Goal: Information Seeking & Learning: Learn about a topic

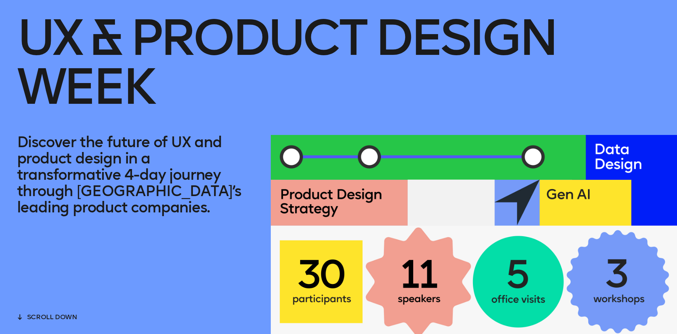
scroll to position [92, 0]
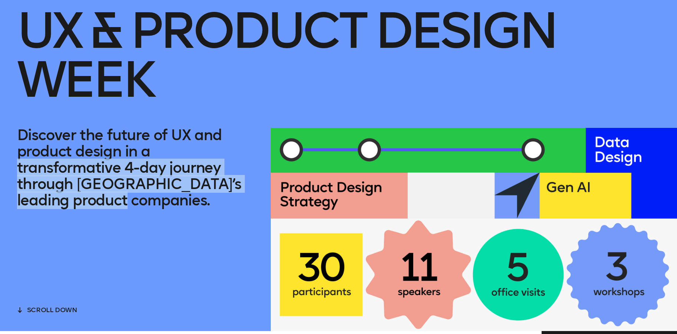
drag, startPoint x: 177, startPoint y: 210, endPoint x: 200, endPoint y: 114, distance: 99.6
click at [196, 118] on div "UX & Product Design Week Discover the future of UX and product design in a tran…" at bounding box center [338, 119] width 677 height 423
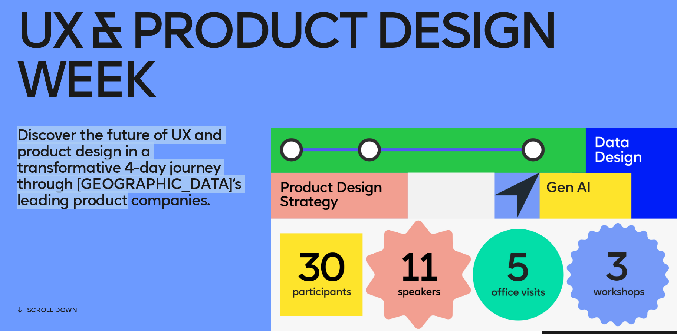
click at [202, 112] on h1 "UX & Product Design Week" at bounding box center [338, 43] width 643 height 169
drag, startPoint x: 188, startPoint y: 210, endPoint x: 207, endPoint y: 98, distance: 114.0
click at [204, 105] on div "UX & Product Design Week Discover the future of UX and product design in a tran…" at bounding box center [338, 119] width 677 height 423
click at [208, 96] on h1 "UX & Product Design Week" at bounding box center [338, 43] width 643 height 169
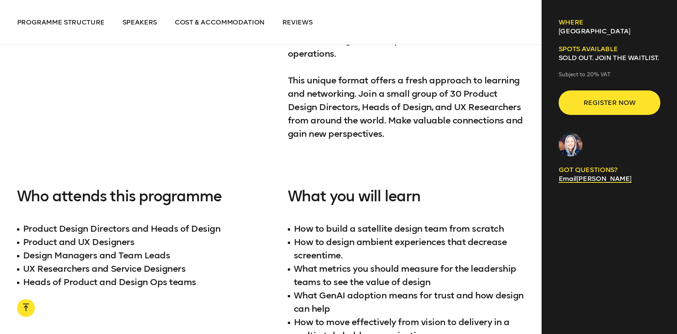
scroll to position [682, 0]
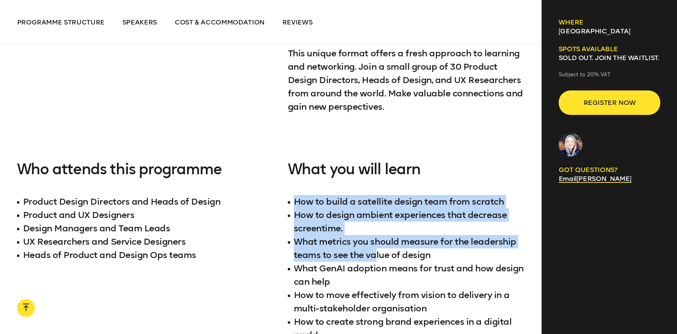
drag, startPoint x: 376, startPoint y: 248, endPoint x: 386, endPoint y: 134, distance: 114.0
click at [385, 140] on div "Dive into our 4-day learning expedition in [GEOGRAPHIC_DATA], designed to conne…" at bounding box center [271, 94] width 508 height 617
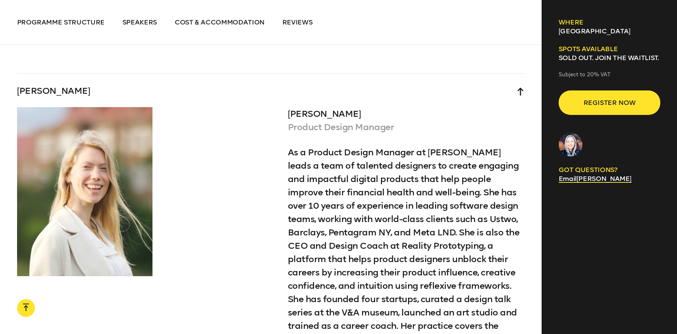
scroll to position [2721, 0]
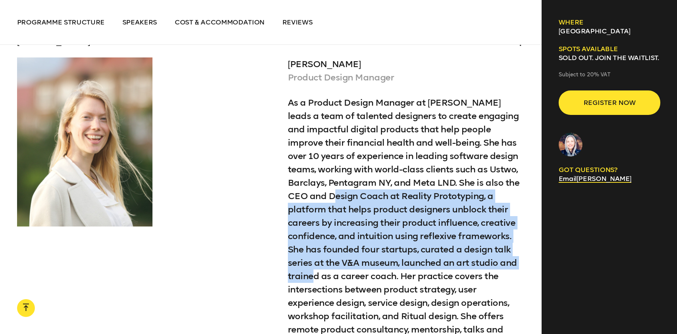
drag, startPoint x: 348, startPoint y: 173, endPoint x: 322, endPoint y: 260, distance: 91.5
click at [325, 256] on div "As a Product Design Manager at [PERSON_NAME] leads a team of talented designers…" at bounding box center [406, 223] width 237 height 254
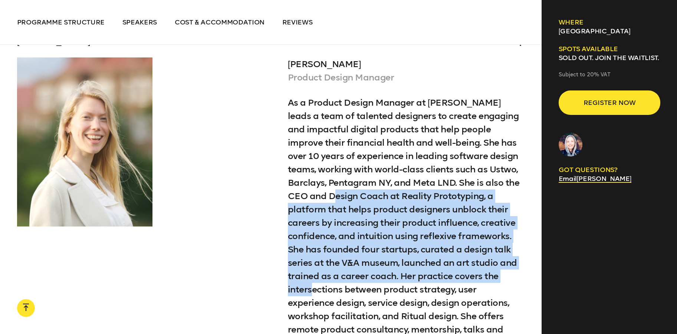
click at [322, 258] on div "As a Product Design Manager at [PERSON_NAME] leads a team of talented designers…" at bounding box center [406, 223] width 237 height 254
drag, startPoint x: 321, startPoint y: 255, endPoint x: 323, endPoint y: 155, distance: 100.2
click at [322, 160] on div "As a Product Design Manager at [PERSON_NAME] leads a team of talented designers…" at bounding box center [406, 223] width 237 height 254
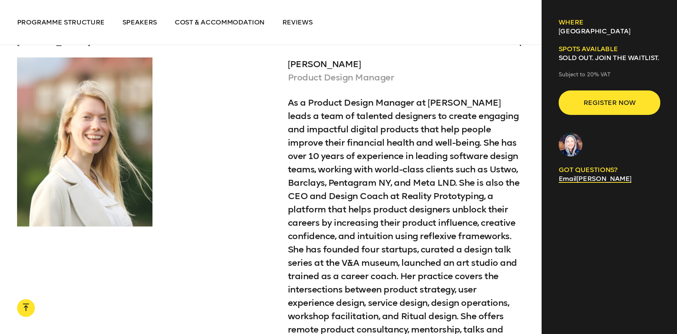
drag, startPoint x: 325, startPoint y: 205, endPoint x: 325, endPoint y: 279, distance: 74.2
click at [325, 272] on div "As a Product Design Manager at [PERSON_NAME] leads a team of talented designers…" at bounding box center [406, 223] width 237 height 254
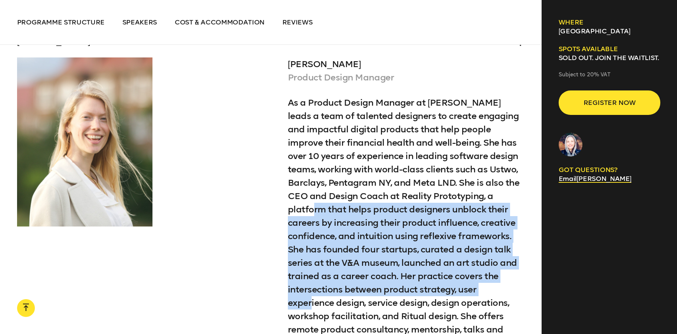
drag, startPoint x: 325, startPoint y: 278, endPoint x: 329, endPoint y: 163, distance: 115.5
click at [328, 171] on div "As a Product Design Manager at [PERSON_NAME] leads a team of talented designers…" at bounding box center [406, 223] width 237 height 254
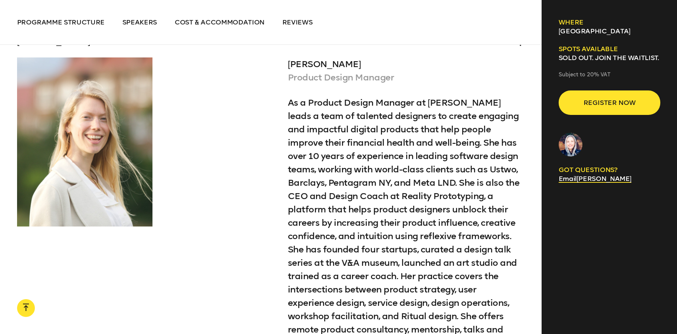
click at [330, 160] on div "As a Product Design Manager at [PERSON_NAME] leads a team of talented designers…" at bounding box center [406, 223] width 237 height 254
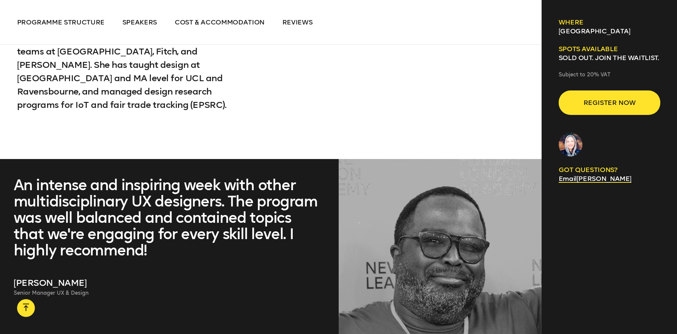
scroll to position [3425, 0]
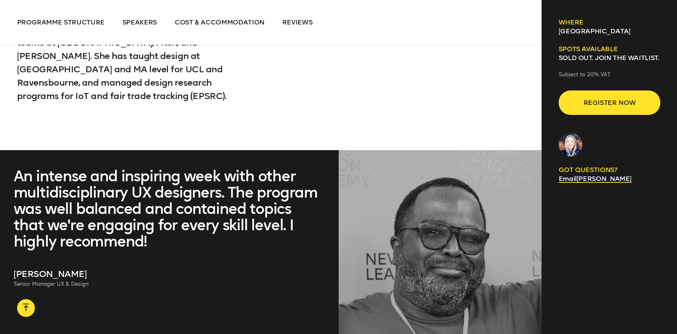
drag, startPoint x: 287, startPoint y: 184, endPoint x: 277, endPoint y: 53, distance: 131.7
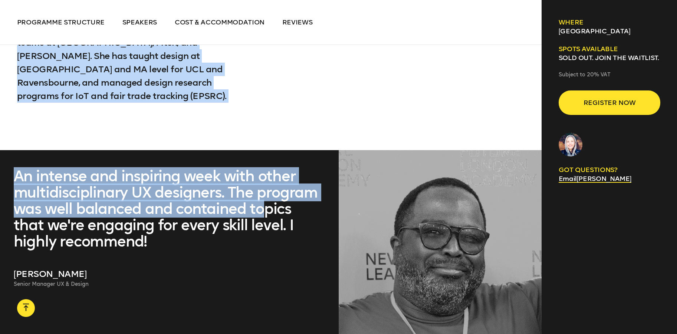
drag, startPoint x: 277, startPoint y: 53, endPoint x: 264, endPoint y: 196, distance: 143.4
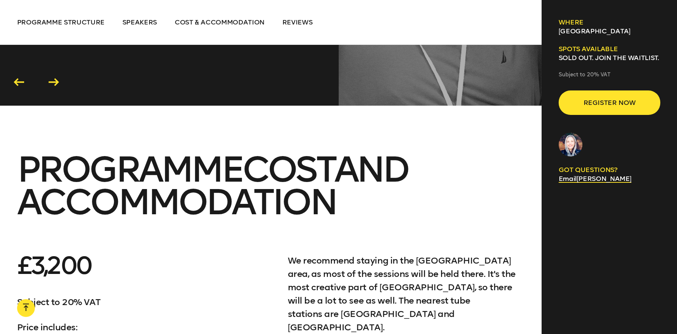
scroll to position [3717, 0]
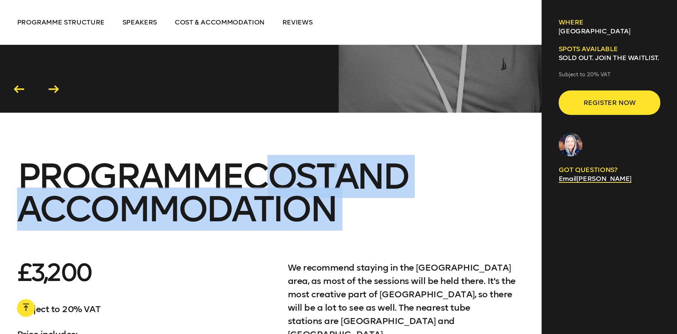
drag, startPoint x: 264, startPoint y: 196, endPoint x: 264, endPoint y: 102, distance: 93.5
click at [264, 160] on section "PROGRAMME COST AND ACCOMMODATION £3,200 Subject to 20% VAT Price includes: all …" at bounding box center [271, 333] width 542 height 346
click at [264, 155] on span "PROGRAMME COST AND ACCOMMODATION" at bounding box center [212, 193] width 391 height 76
drag, startPoint x: 249, startPoint y: 120, endPoint x: 259, endPoint y: 250, distance: 130.3
click at [259, 239] on section "PROGRAMME COST AND ACCOMMODATION £3,200 Subject to 20% VAT Price includes: all …" at bounding box center [271, 333] width 542 height 346
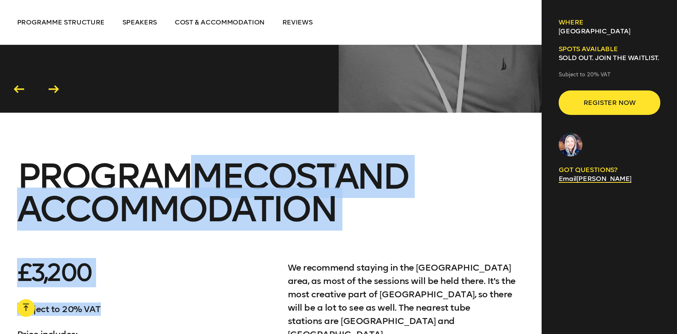
drag, startPoint x: 259, startPoint y: 260, endPoint x: 200, endPoint y: 81, distance: 189.3
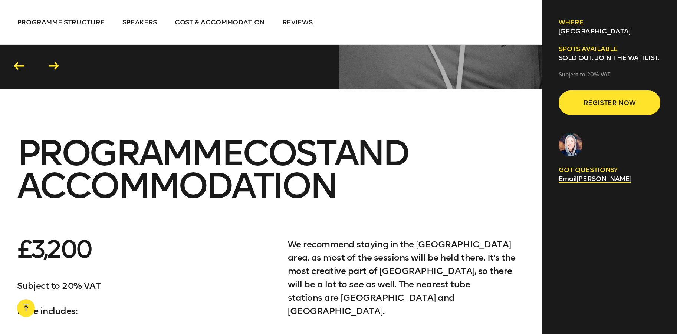
scroll to position [3748, 0]
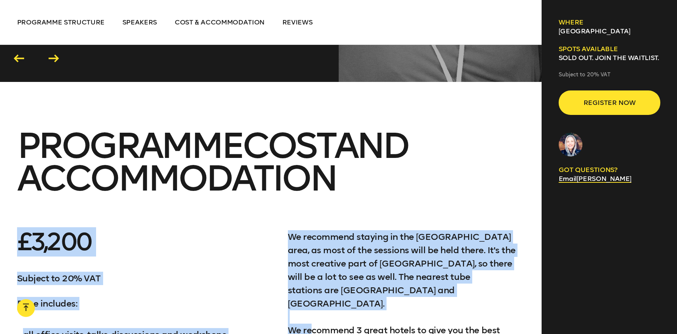
drag, startPoint x: 229, startPoint y: 157, endPoint x: 325, endPoint y: 273, distance: 150.3
click at [319, 270] on section "PROGRAMME COST AND ACCOMMODATION £3,200 Subject to 20% VAT Price includes: all …" at bounding box center [271, 302] width 542 height 346
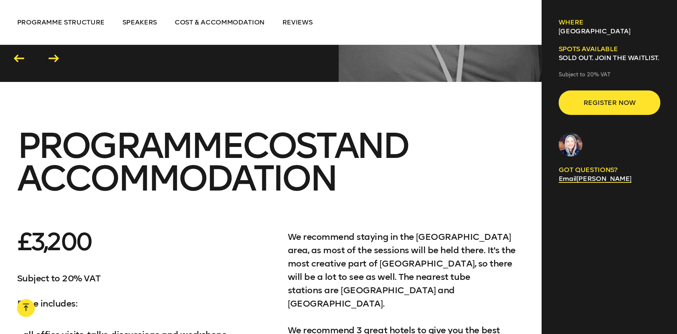
click at [325, 273] on p "We recommend staying in the [GEOGRAPHIC_DATA] area, as most of the sessions wil…" at bounding box center [406, 290] width 237 height 120
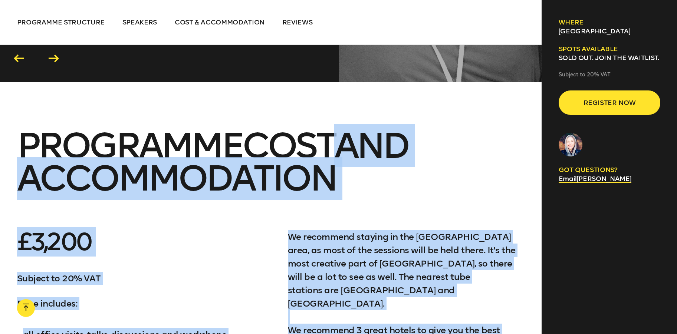
drag, startPoint x: 362, startPoint y: 277, endPoint x: 345, endPoint y: 86, distance: 191.4
click at [345, 129] on section "PROGRAMME COST AND ACCOMMODATION £3,200 Subject to 20% VAT Price includes: all …" at bounding box center [271, 302] width 542 height 346
drag, startPoint x: 345, startPoint y: 86, endPoint x: 441, endPoint y: 288, distance: 222.9
click at [435, 279] on section "PROGRAMME COST AND ACCOMMODATION £3,200 Subject to 20% VAT Price includes: all …" at bounding box center [271, 302] width 542 height 346
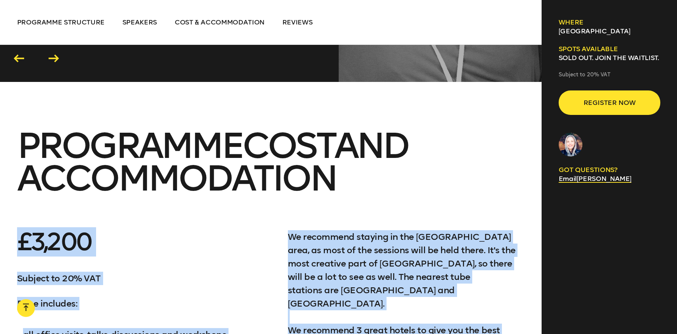
drag, startPoint x: 444, startPoint y: 289, endPoint x: 437, endPoint y: 111, distance: 179.0
click at [437, 129] on section "PROGRAMME COST AND ACCOMMODATION £3,200 Subject to 20% VAT Price includes: all …" at bounding box center [271, 302] width 542 height 346
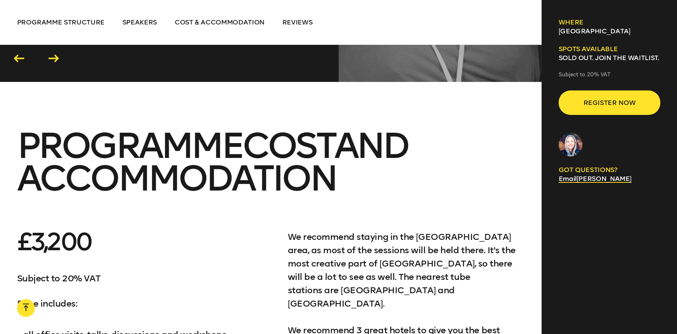
drag, startPoint x: 437, startPoint y: 109, endPoint x: 437, endPoint y: 259, distance: 150.3
click at [437, 129] on h3 "PROGRAMME COST AND ACCOMMODATION" at bounding box center [271, 161] width 508 height 65
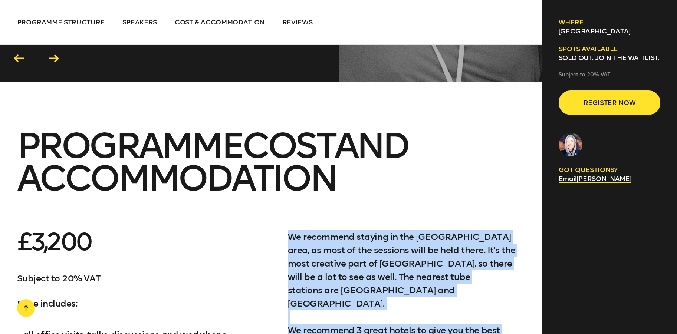
drag, startPoint x: 436, startPoint y: 251, endPoint x: 456, endPoint y: 83, distance: 168.9
click at [454, 129] on section "PROGRAMME COST AND ACCOMMODATION £3,200 Subject to 20% VAT Price includes: all …" at bounding box center [271, 302] width 542 height 346
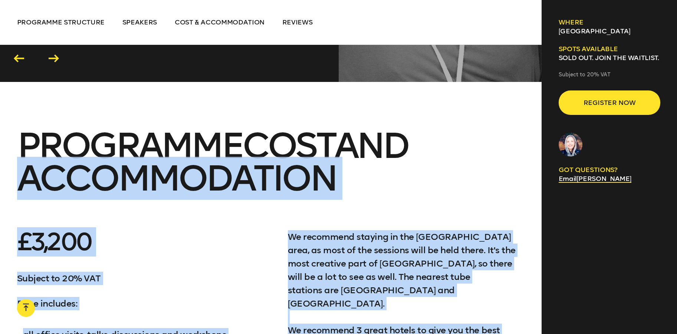
click at [456, 129] on h3 "PROGRAMME COST AND ACCOMMODATION" at bounding box center [271, 161] width 508 height 65
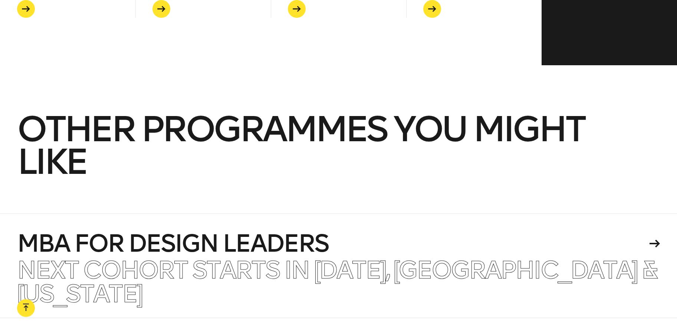
scroll to position [4419, 0]
